Goal: Obtain resource: Obtain resource

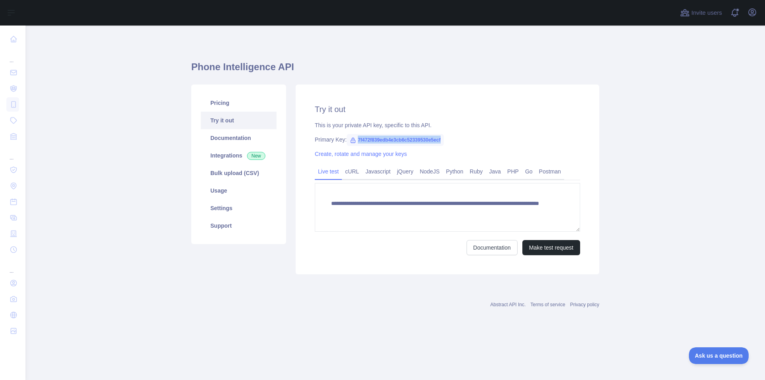
drag, startPoint x: 423, startPoint y: 144, endPoint x: 421, endPoint y: 140, distance: 4.9
click at [432, 140] on span "7f472f839edb4e3cb6c52339530e5ecf" at bounding box center [395, 140] width 97 height 12
click at [428, 138] on span "7f472f839edb4e3cb6c52339530e5ecf" at bounding box center [395, 140] width 97 height 12
click at [443, 139] on div "Primary Key: 7f472f839edb4e3cb6c52339530e5ecf" at bounding box center [447, 140] width 265 height 8
click at [448, 139] on div "Primary Key: 7f472f839edb4e3cb6c52339530e5ecf" at bounding box center [447, 140] width 265 height 8
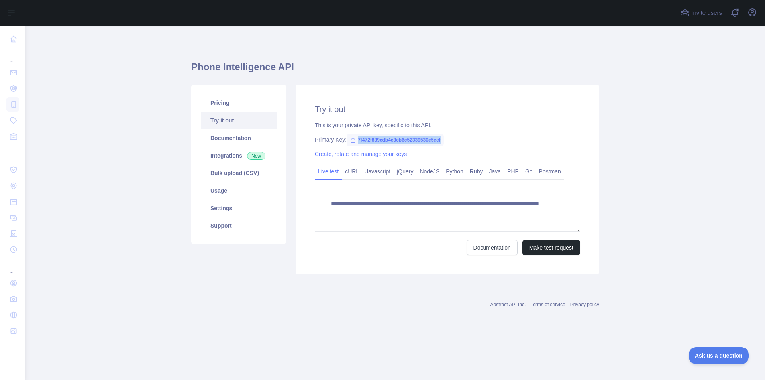
click at [494, 118] on div "**********" at bounding box center [448, 180] width 304 height 190
drag, startPoint x: 356, startPoint y: 139, endPoint x: 442, endPoint y: 139, distance: 85.3
click at [442, 139] on span "7f472f839edb4e3cb6c52339530e5ecf" at bounding box center [395, 140] width 97 height 12
copy span "7f472f839edb4e3cb6c52339530e5ecf"
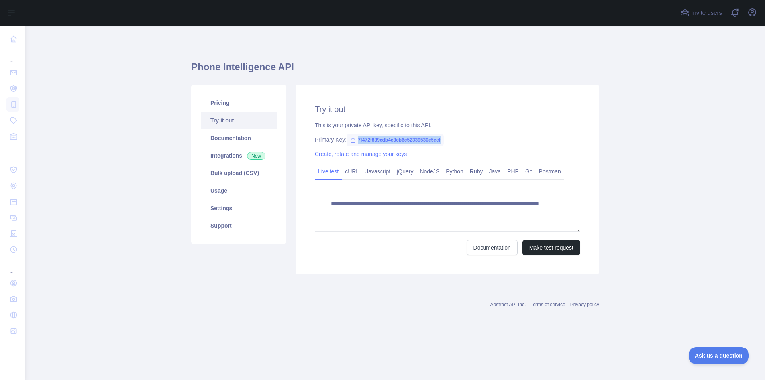
copy span "7f472f839edb4e3cb6c52339530e5ecf"
